Goal: Communication & Community: Participate in discussion

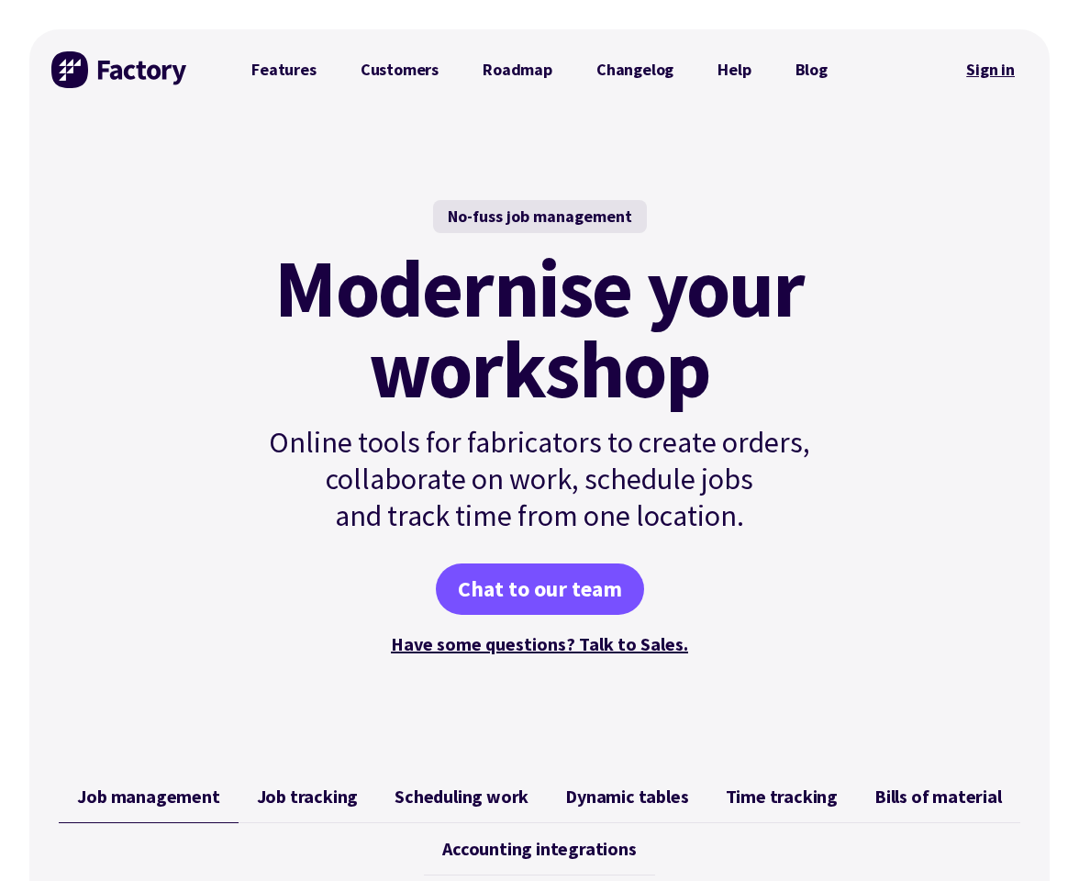
click at [989, 66] on link "Sign in" at bounding box center [990, 70] width 74 height 42
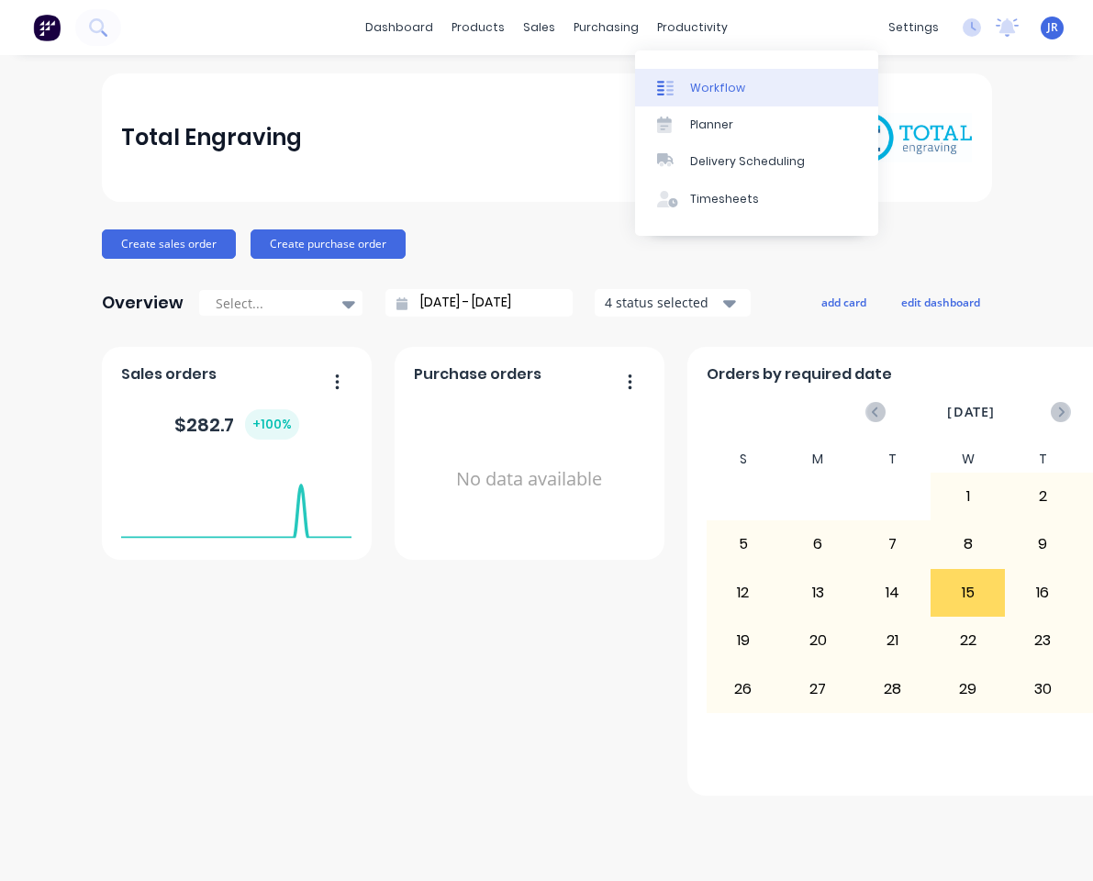
click at [678, 84] on div at bounding box center [671, 88] width 28 height 17
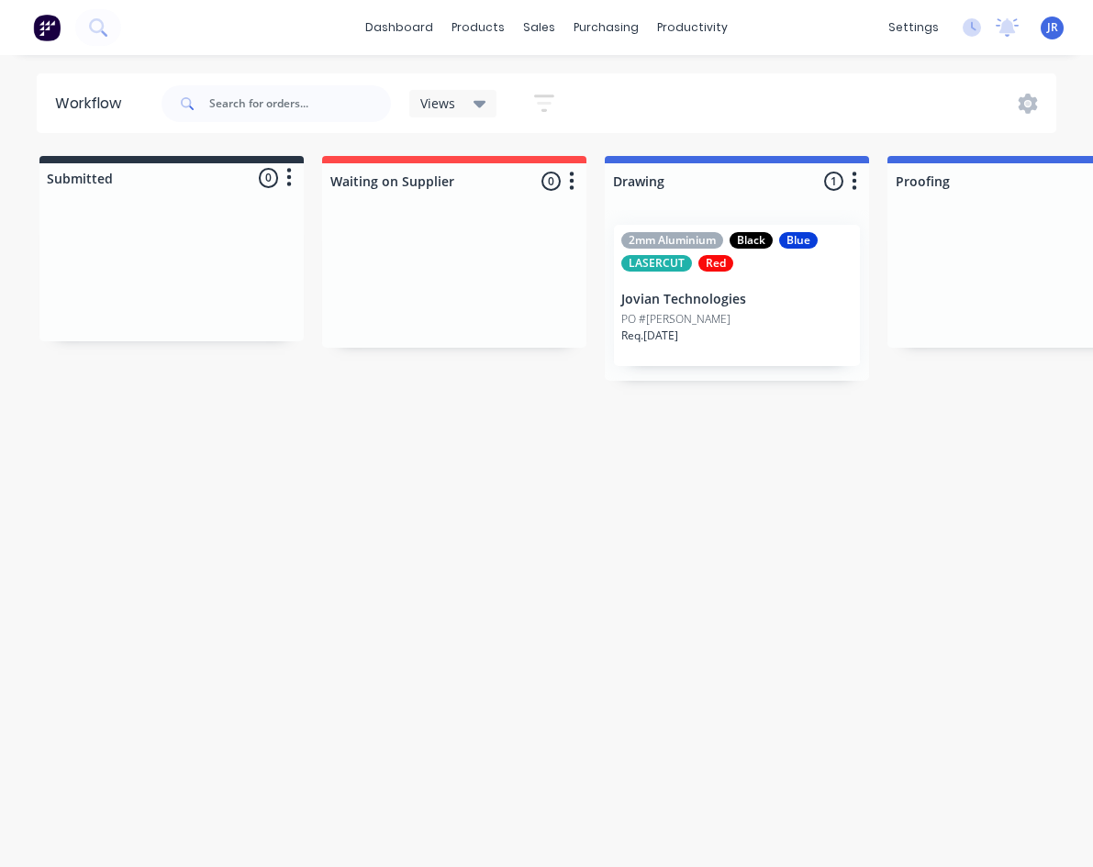
click at [778, 331] on div "Req. [DATE]" at bounding box center [736, 342] width 231 height 31
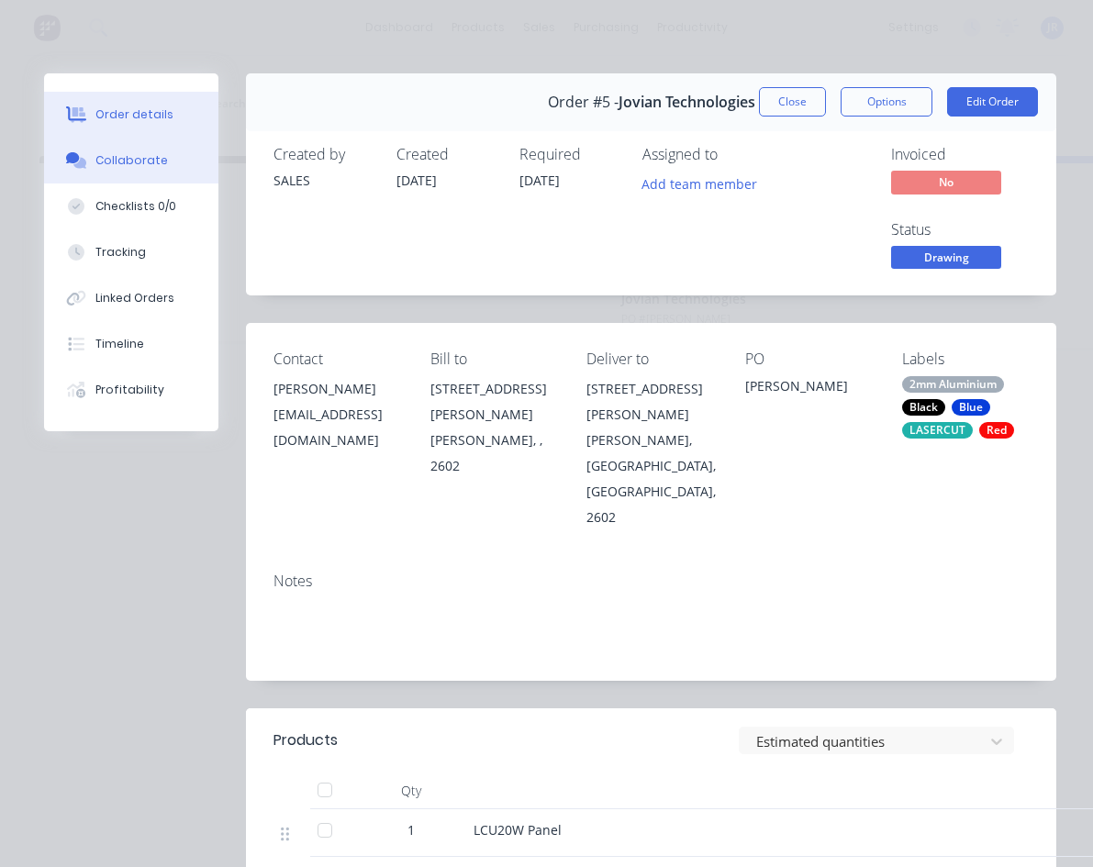
click at [148, 151] on button "Collaborate" at bounding box center [131, 161] width 174 height 46
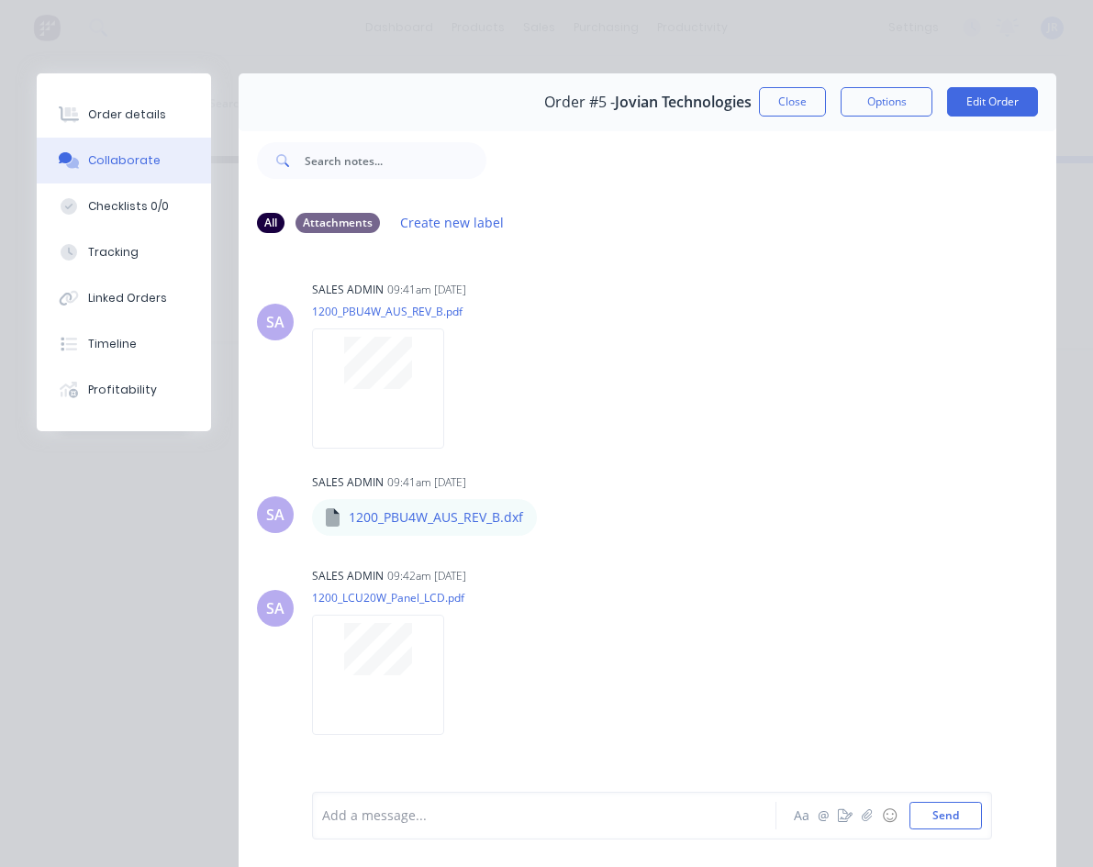
click at [504, 808] on div at bounding box center [549, 815] width 452 height 19
click at [834, 821] on button "button" at bounding box center [845, 815] width 22 height 22
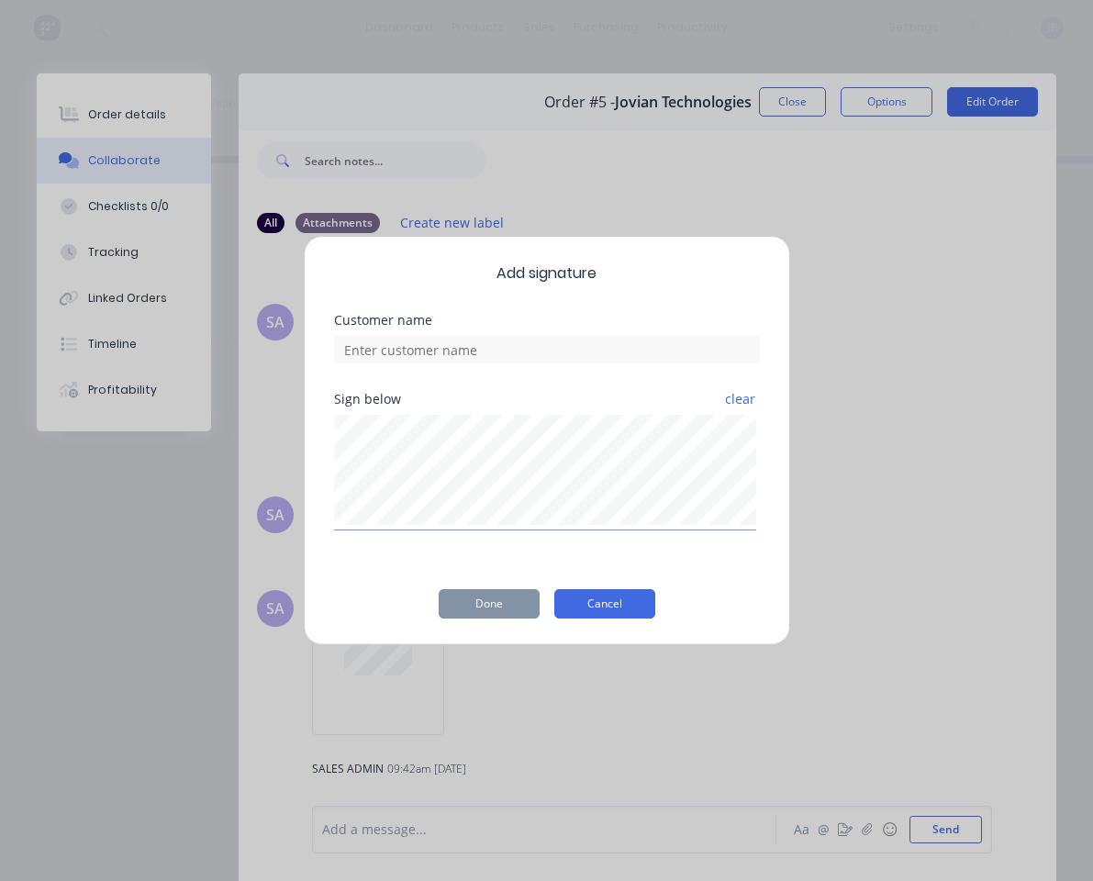
click at [605, 611] on button "Cancel" at bounding box center [604, 603] width 101 height 29
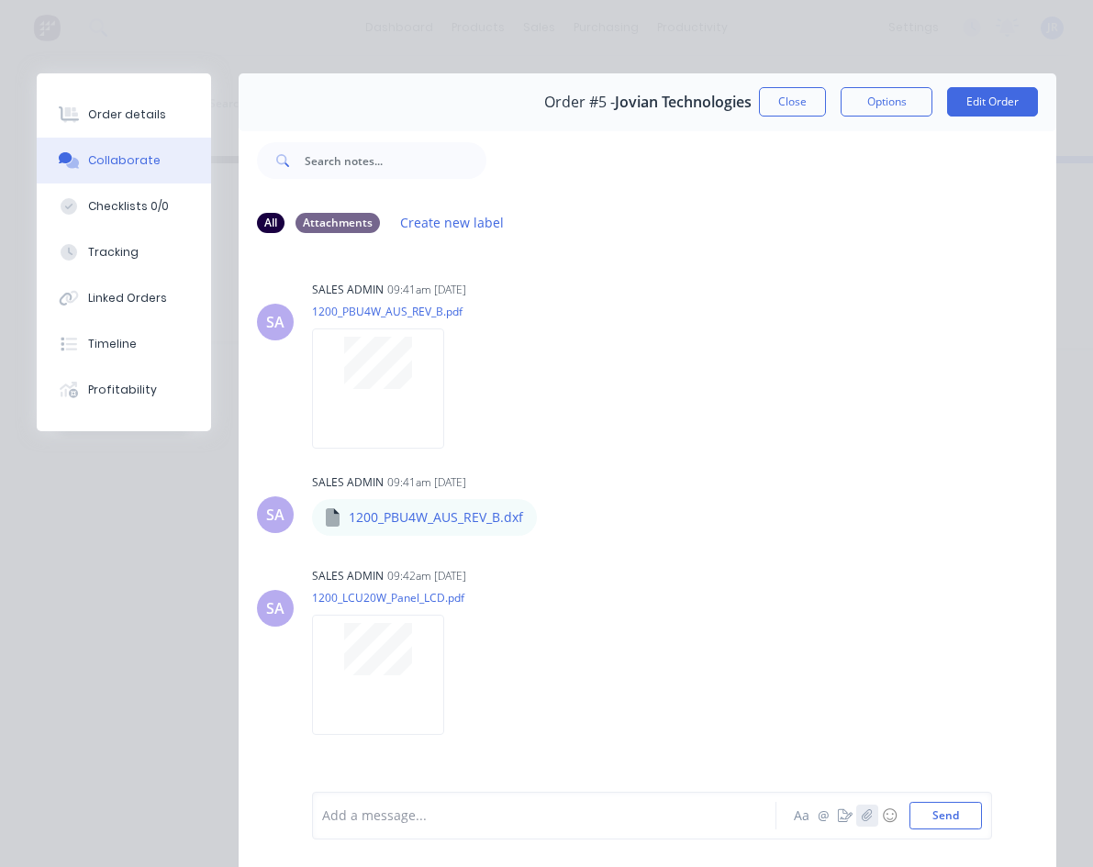
click at [856, 815] on button "button" at bounding box center [867, 815] width 22 height 22
click at [861, 811] on icon "button" at bounding box center [866, 815] width 11 height 13
click at [386, 819] on div at bounding box center [549, 815] width 452 height 19
click at [381, 724] on img at bounding box center [363, 724] width 48 height 0
click at [562, 832] on div "Add a message... Aa @ ☺ Send" at bounding box center [652, 768] width 680 height 141
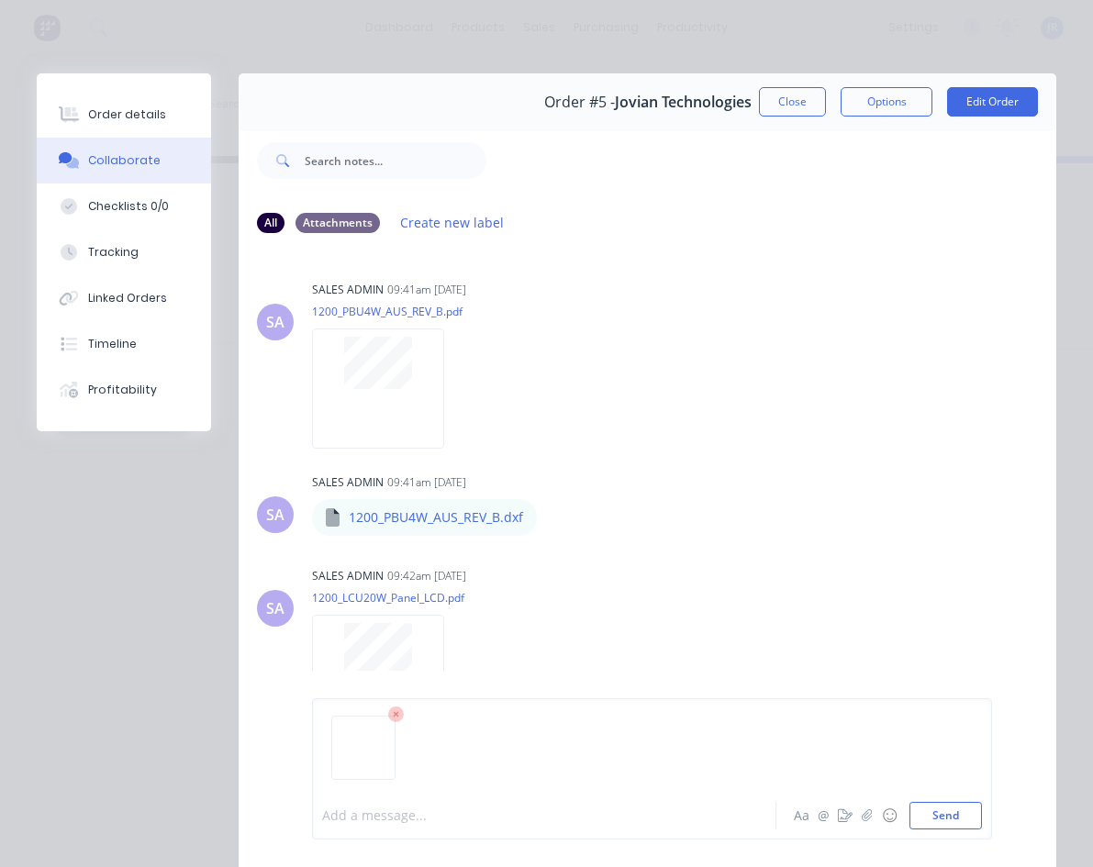
click at [533, 822] on div at bounding box center [549, 815] width 452 height 19
paste div
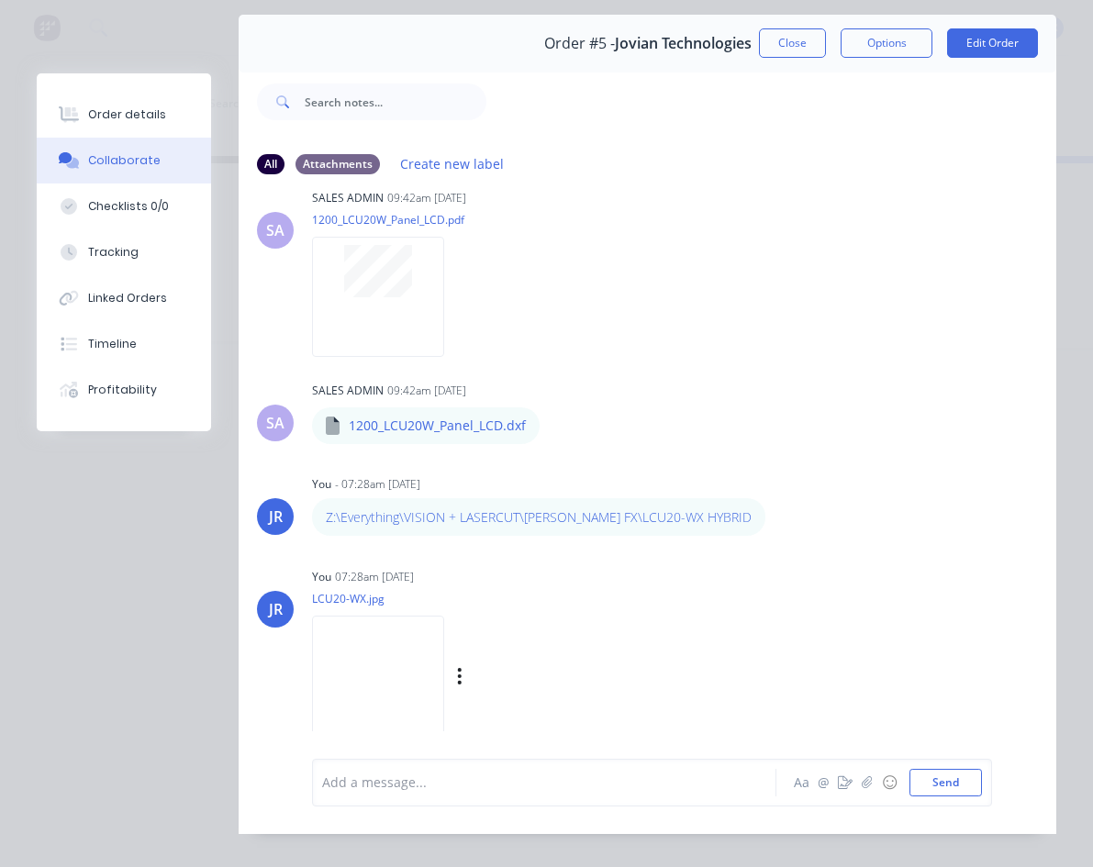
scroll to position [97, 0]
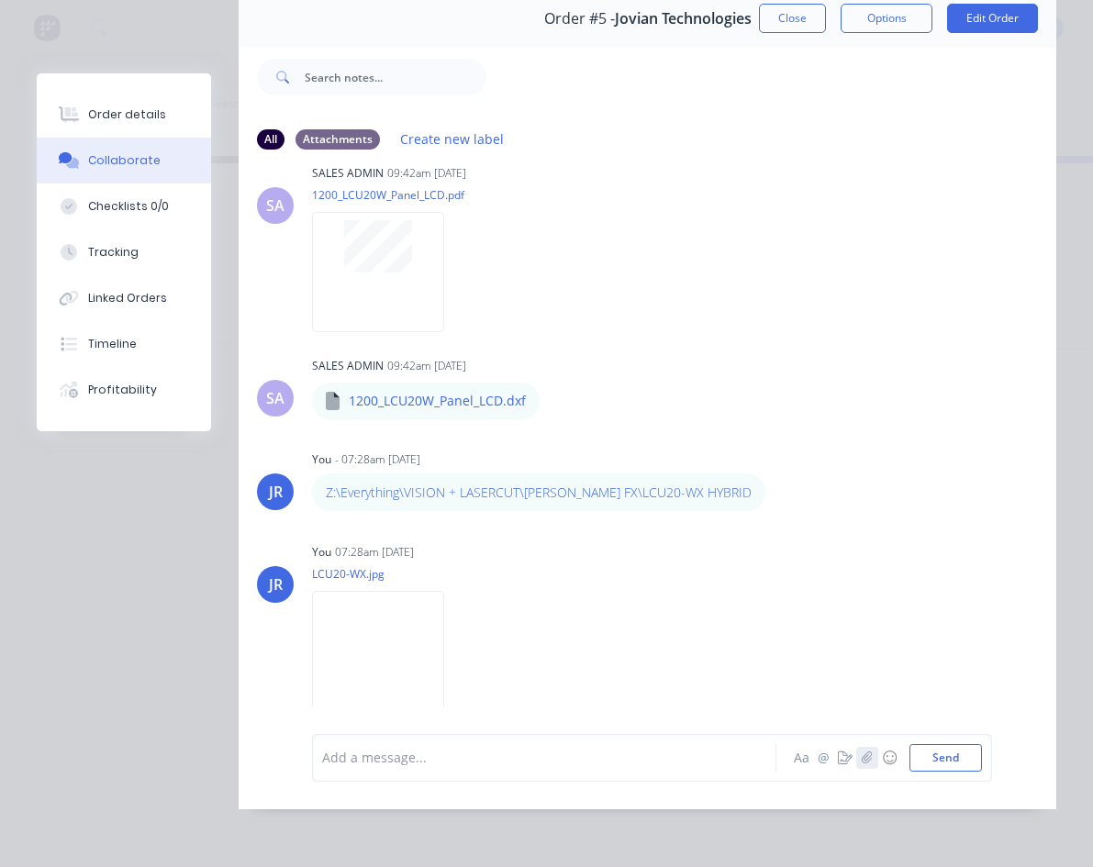
click at [856, 749] on button "button" at bounding box center [867, 758] width 22 height 22
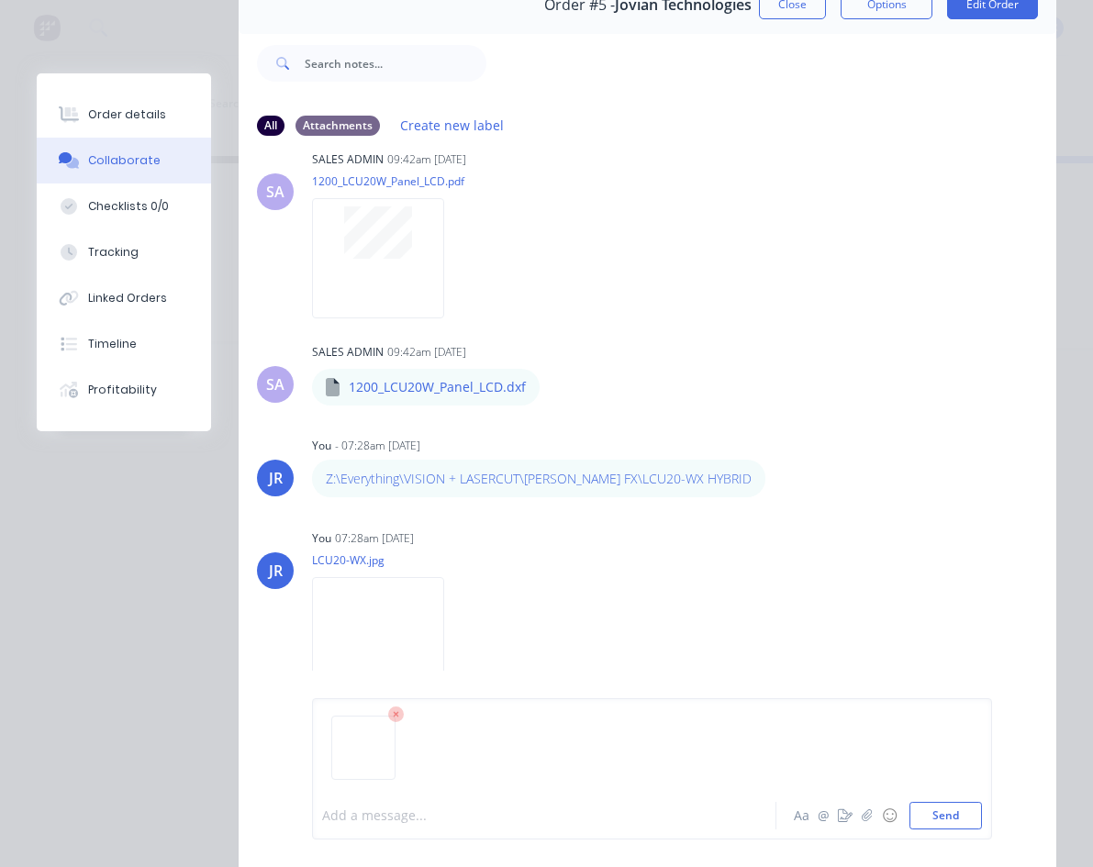
click at [543, 819] on div at bounding box center [549, 815] width 452 height 19
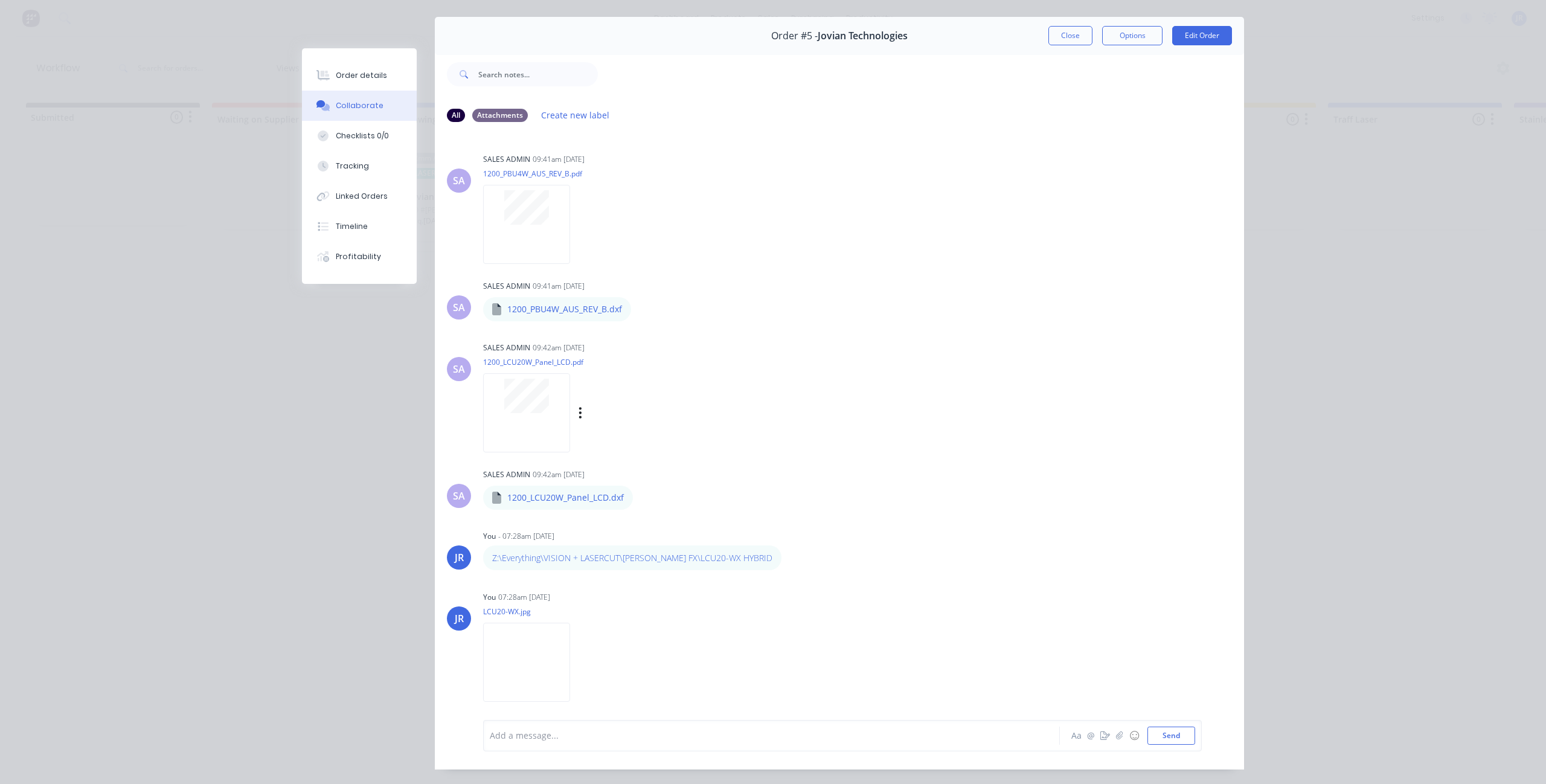
scroll to position [0, 0]
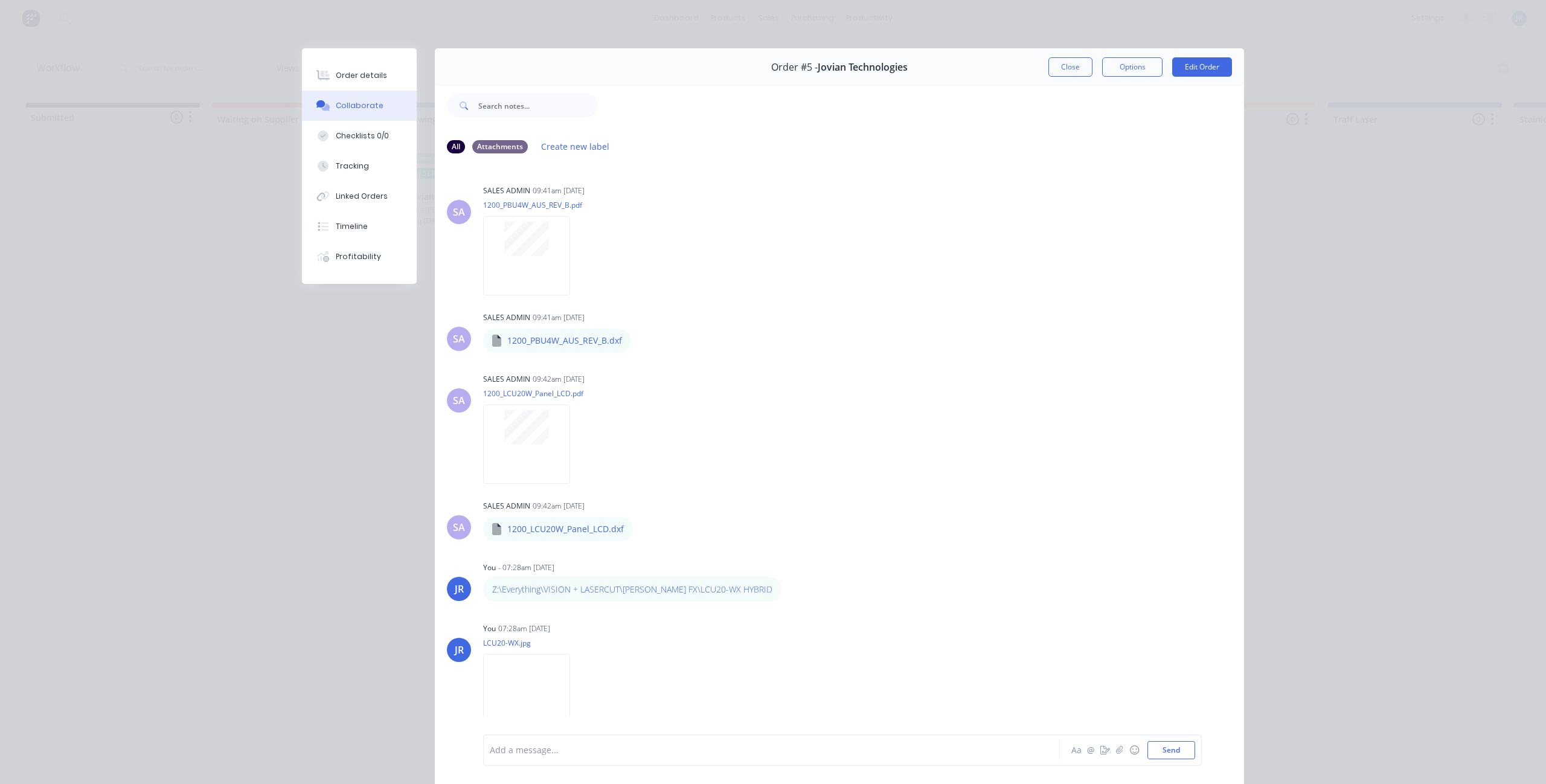
click at [719, 386] on div "Order details Collaborate Checklists 0/0 Tracking Linked Orders Timeline Profit…" at bounding box center [773, 392] width 1546 height 784
click at [189, 191] on div "Order details Collaborate Checklists 0/0 Tracking Linked Orders Timeline Profit…" at bounding box center [773, 392] width 1546 height 784
click at [719, 70] on button "Close" at bounding box center [1070, 66] width 44 height 19
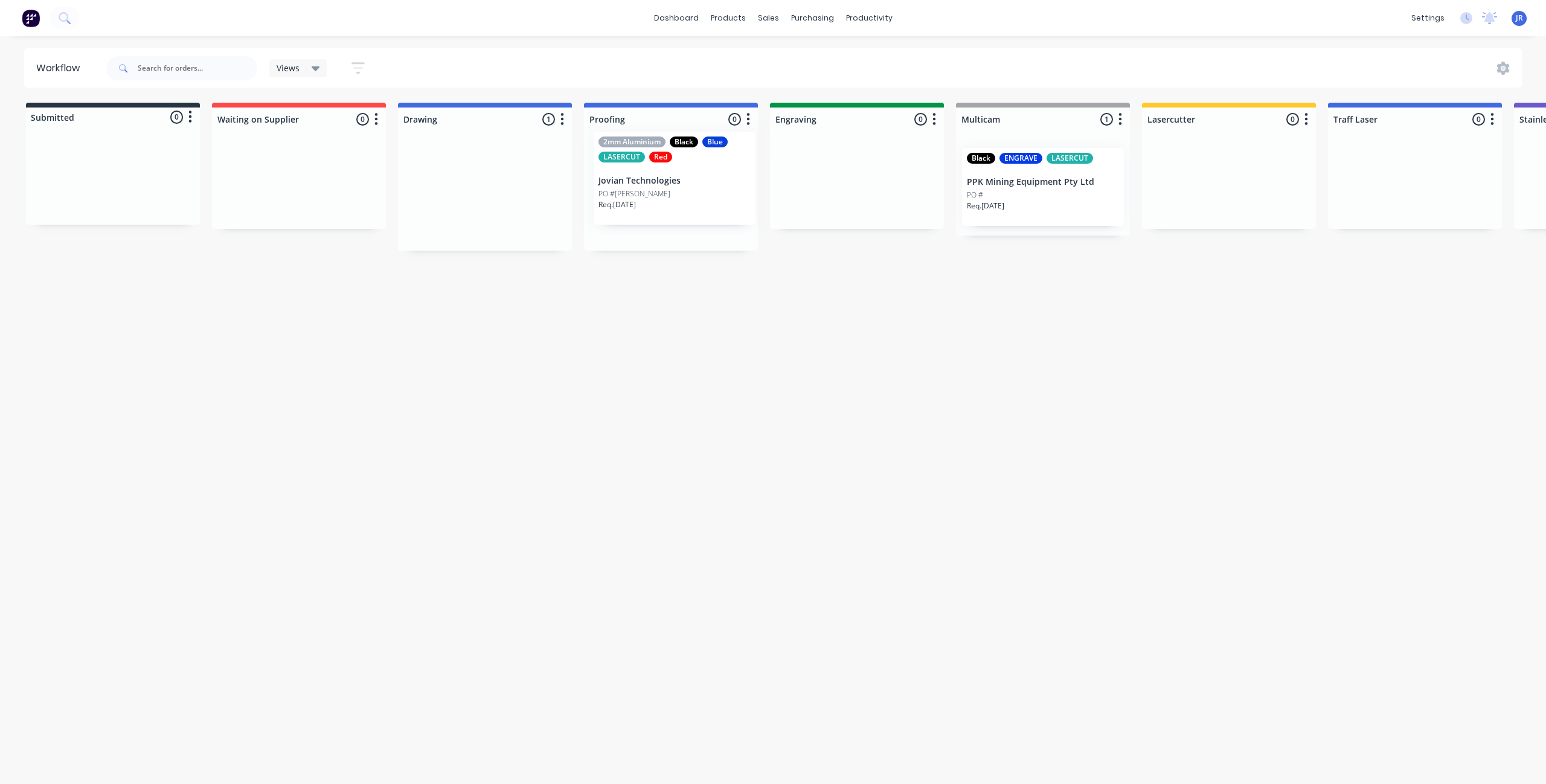
drag, startPoint x: 471, startPoint y: 215, endPoint x: 664, endPoint y: 198, distance: 193.7
click at [664, 198] on div "Submitted 0 Status colour #273444 hex #273444 Save Cancel Summaries Total order…" at bounding box center [1435, 217] width 2890 height 228
click at [562, 352] on div "Workflow Views Save new view None (Default) edit Draw&Proof edit Engraving/Mult…" at bounding box center [773, 404] width 1546 height 712
